Goal: Transaction & Acquisition: Purchase product/service

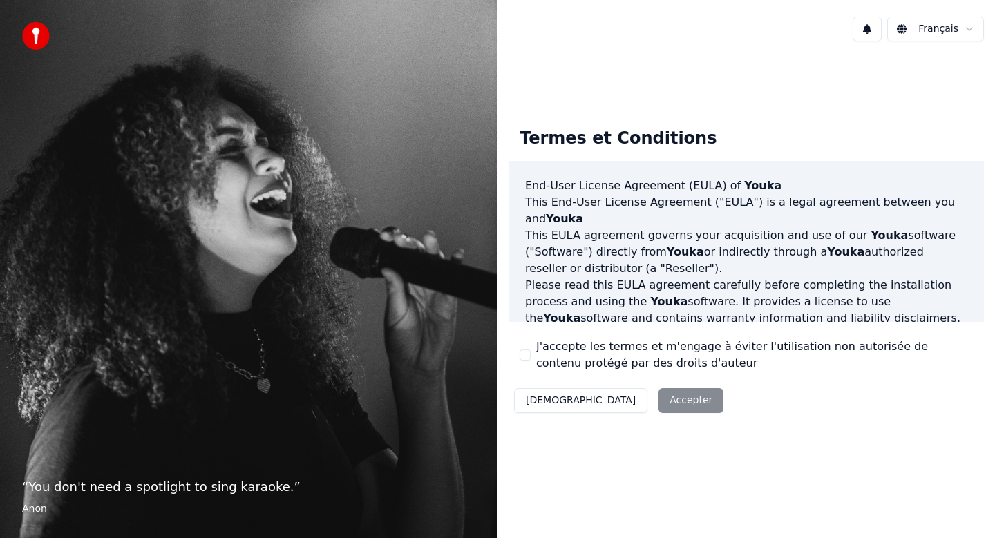
click at [524, 354] on button "J'accepte les termes et m'engage à éviter l'utilisation non autorisée de conten…" at bounding box center [525, 355] width 11 height 11
click at [659, 408] on button "Accepter" at bounding box center [691, 400] width 65 height 25
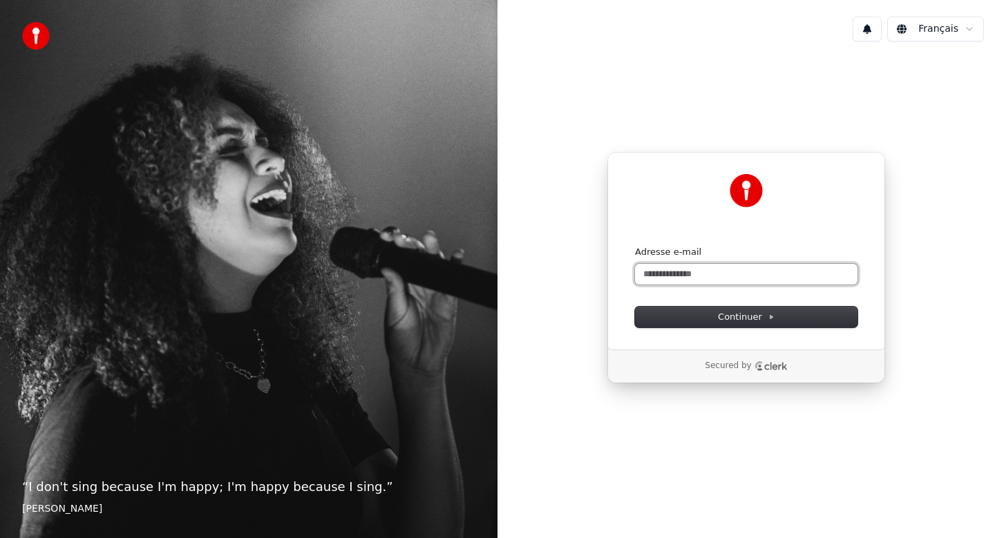
click at [791, 278] on input "Adresse e-mail" at bounding box center [746, 274] width 223 height 21
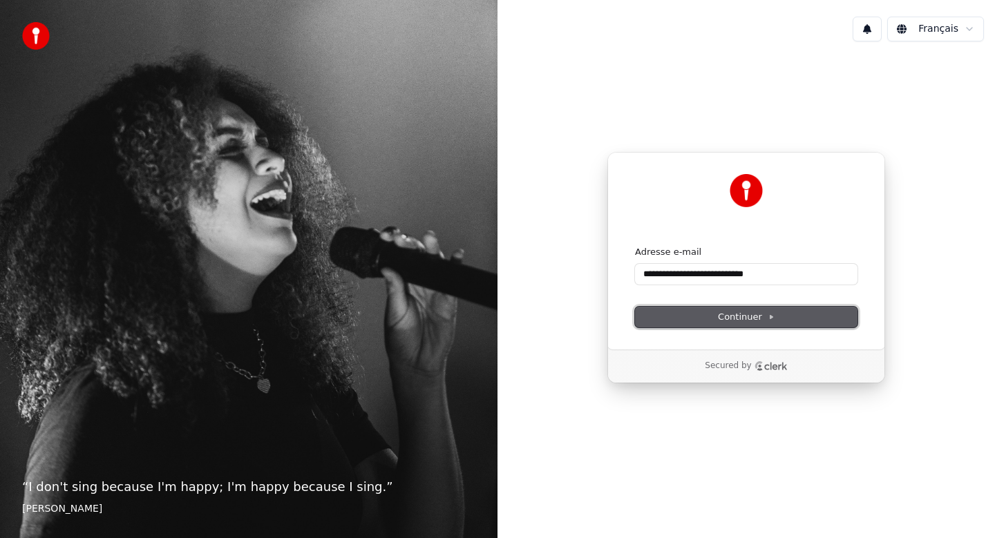
click at [787, 319] on button "Continuer" at bounding box center [746, 317] width 223 height 21
type input "**********"
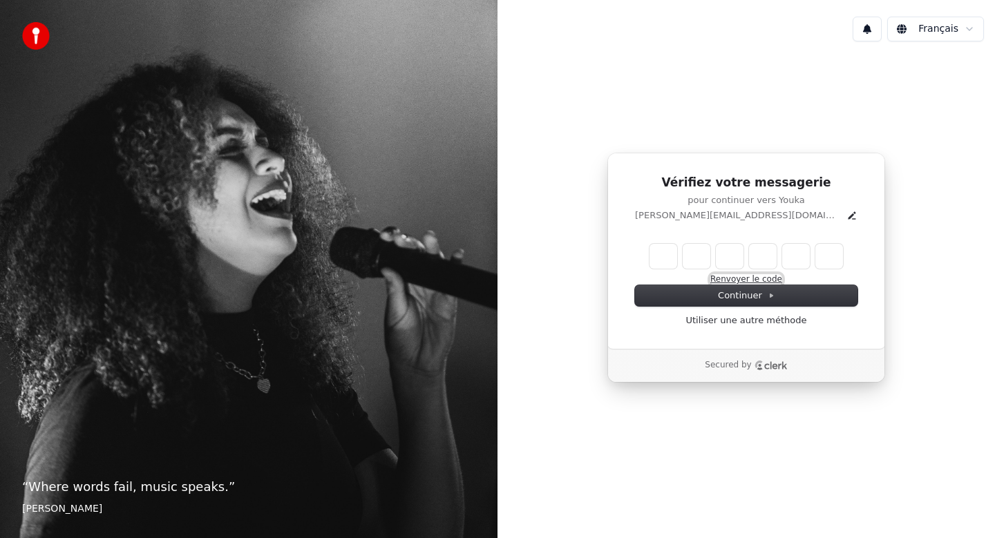
click at [767, 277] on button "Renvoyer le code" at bounding box center [746, 279] width 72 height 11
click at [661, 256] on input "Enter verification code" at bounding box center [746, 256] width 193 height 25
type input "******"
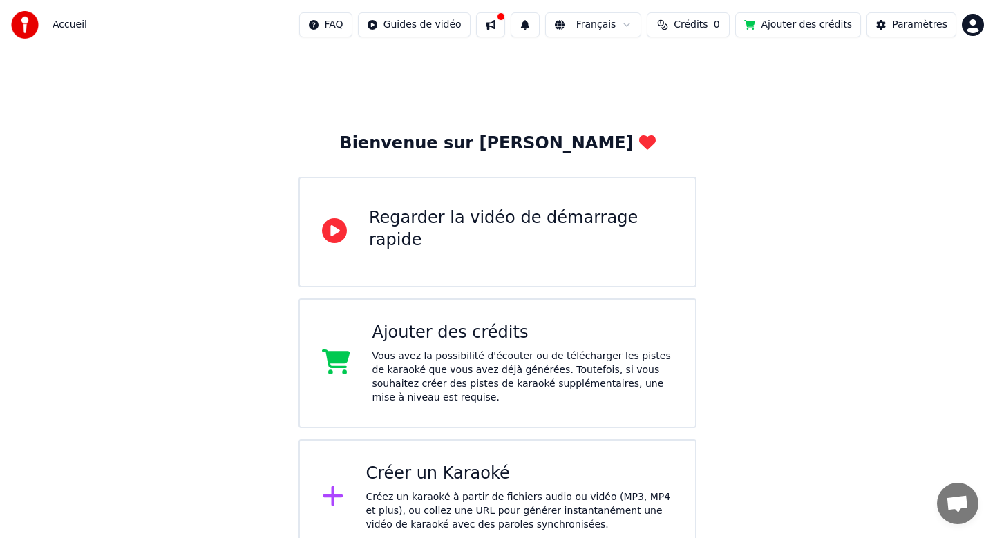
click at [692, 25] on span "Crédits" at bounding box center [691, 25] width 34 height 14
click at [676, 28] on button "Crédits 0" at bounding box center [688, 24] width 83 height 25
click at [631, 62] on th "Recharger" at bounding box center [624, 66] width 61 height 28
click at [539, 315] on div "Ajouter des crédits Vous avez la possibilité d'écouter ou de télécharger les pi…" at bounding box center [498, 364] width 398 height 130
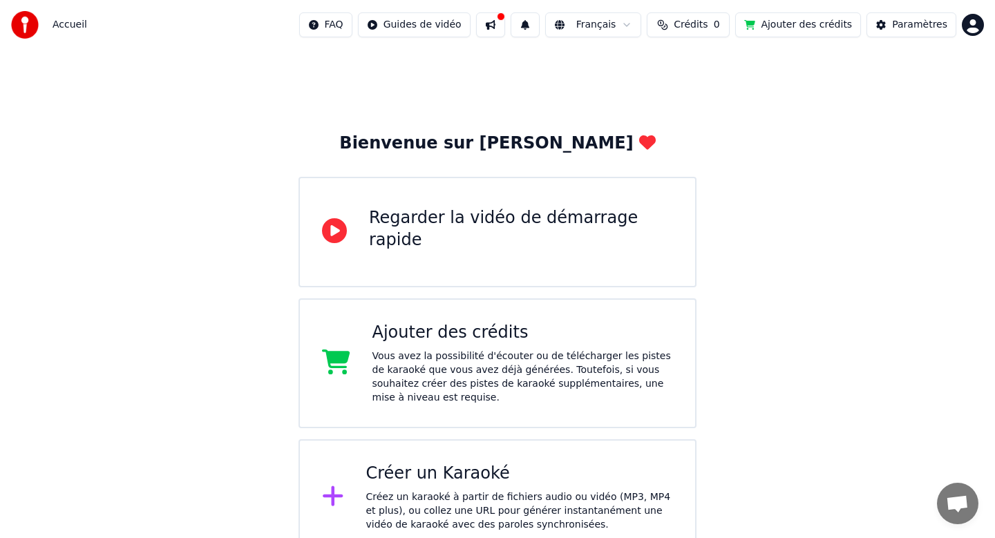
click at [496, 22] on button at bounding box center [490, 24] width 29 height 25
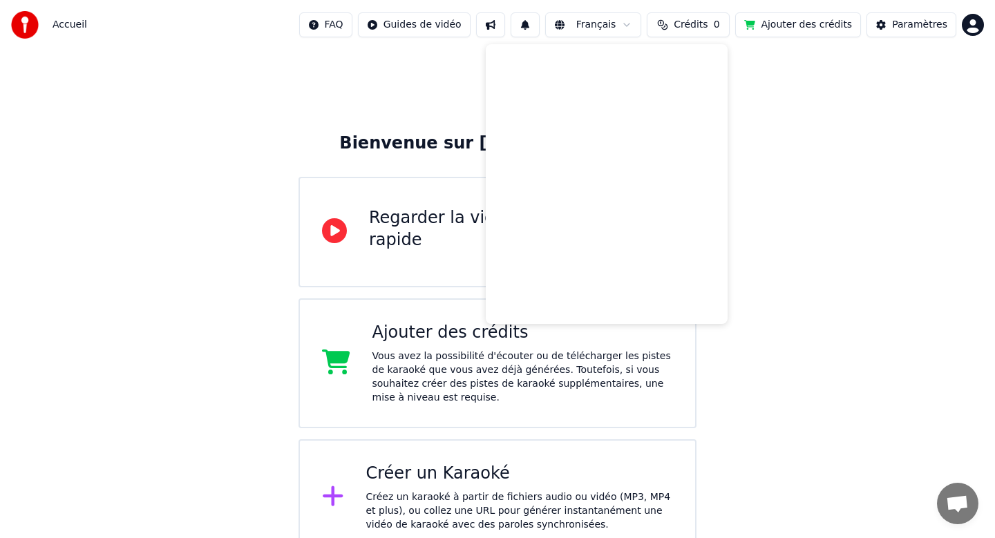
click at [496, 22] on button at bounding box center [490, 24] width 29 height 25
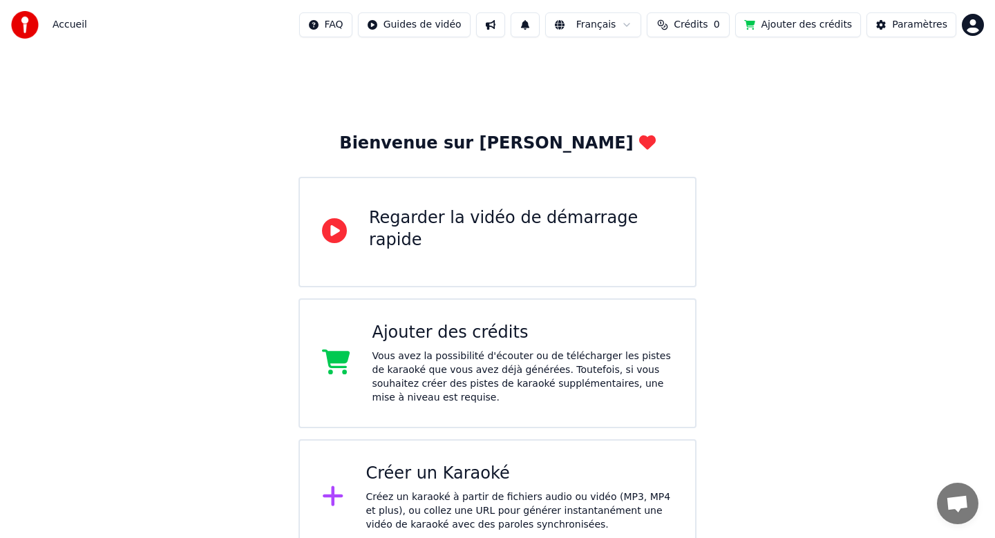
click at [971, 39] on div "Accueil FAQ Guides de vidéo Français Crédits 0 Ajouter des crédits Paramètres" at bounding box center [497, 25] width 995 height 50
click at [974, 28] on html "Accueil FAQ Guides de vidéo Français Crédits 0 Ajouter des crédits Paramètres B…" at bounding box center [497, 278] width 995 height 556
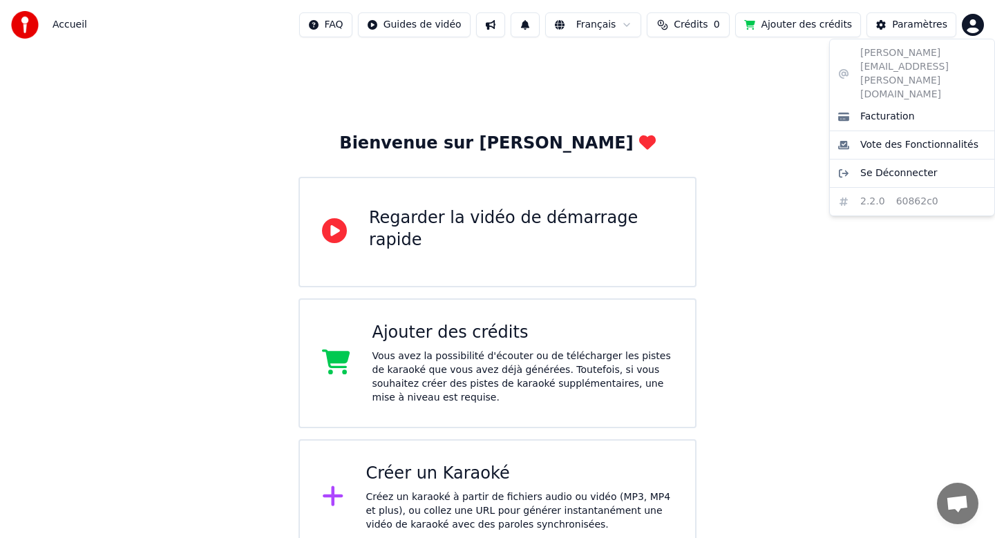
click at [755, 86] on html "Accueil FAQ Guides de vidéo Français Crédits 0 Ajouter des crédits Paramètres B…" at bounding box center [497, 278] width 995 height 556
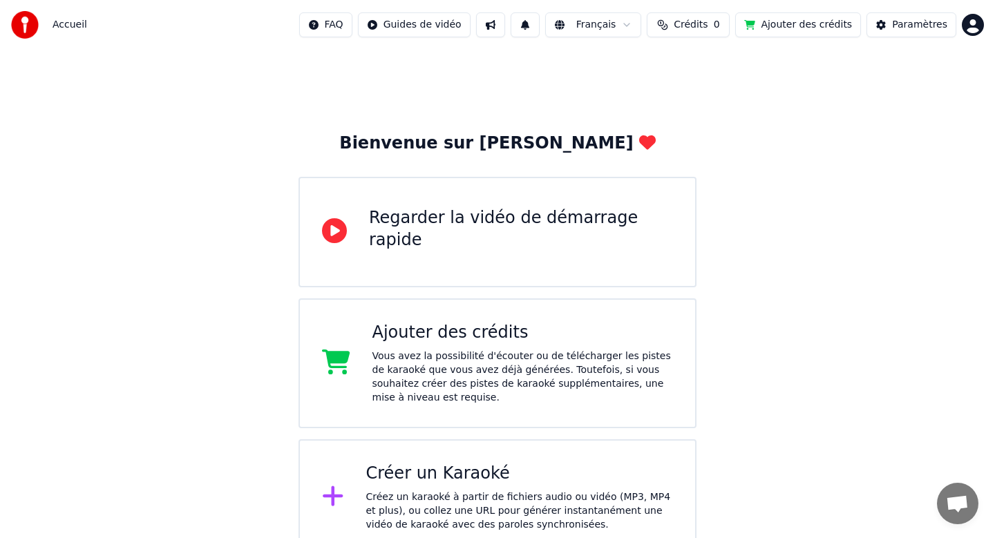
scroll to position [17, 0]
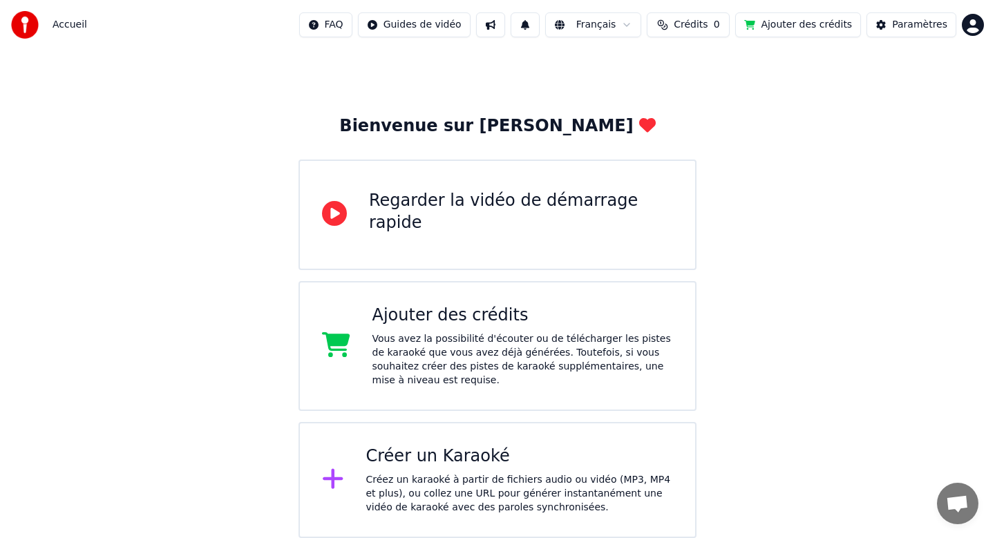
click at [66, 26] on span "Accueil" at bounding box center [70, 25] width 35 height 14
